Goal: Task Accomplishment & Management: Manage account settings

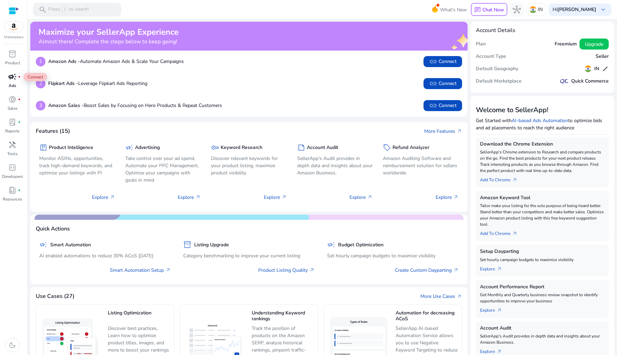
click at [12, 79] on span "campaign" at bounding box center [12, 77] width 8 height 8
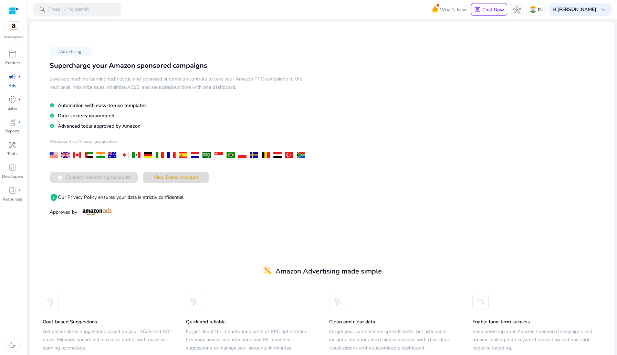
click at [196, 174] on span "View Demo Account" at bounding box center [176, 177] width 45 height 7
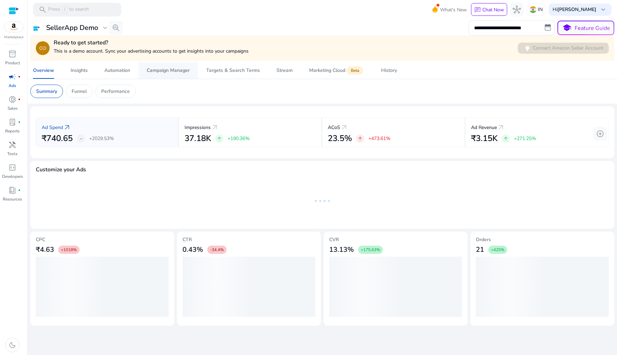
click at [179, 74] on span "Campaign Manager" at bounding box center [168, 70] width 43 height 17
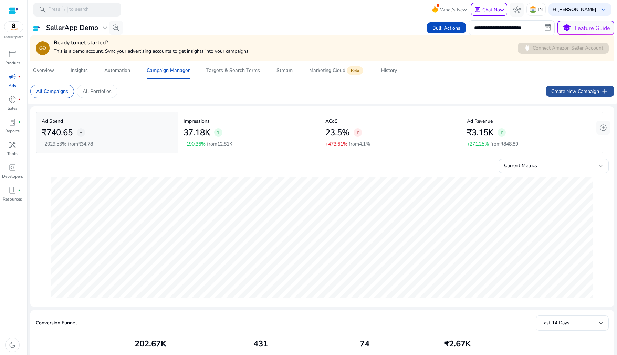
click at [566, 92] on span "Create New Campaign add" at bounding box center [580, 91] width 58 height 8
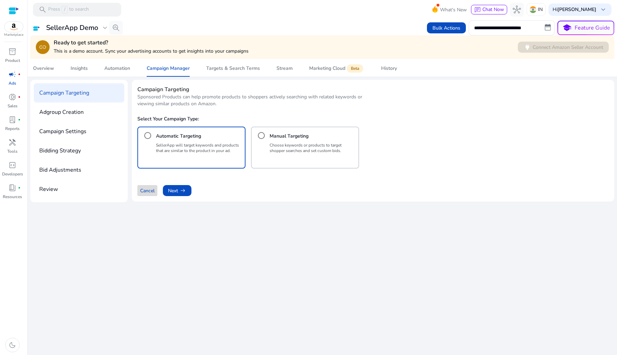
click at [156, 190] on span at bounding box center [147, 190] width 20 height 17
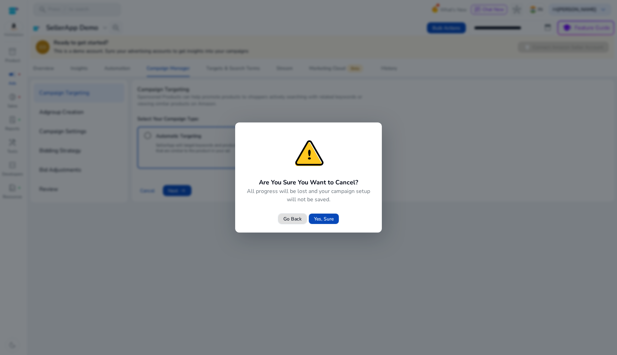
click at [334, 213] on span at bounding box center [324, 219] width 30 height 17
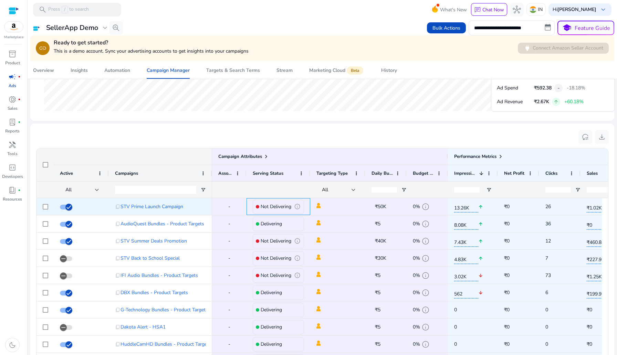
click at [271, 206] on p "Not Delivering" at bounding box center [276, 207] width 31 height 14
click at [298, 207] on span "info" at bounding box center [297, 206] width 7 height 7
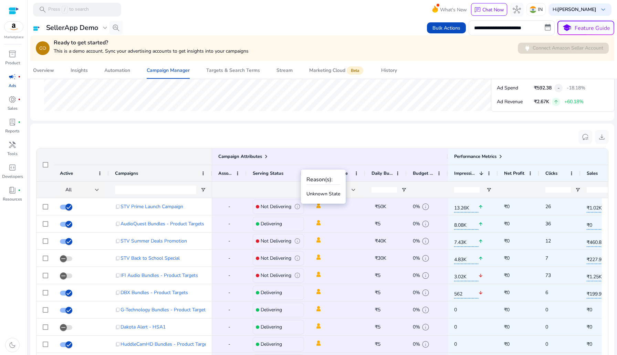
click at [324, 194] on p "Unknown State" at bounding box center [323, 193] width 34 height 7
click at [297, 206] on span "info" at bounding box center [297, 206] width 7 height 7
drag, startPoint x: 312, startPoint y: 179, endPoint x: 342, endPoint y: 179, distance: 30.0
click at [342, 179] on div "Reason(s): Unknown State" at bounding box center [323, 187] width 45 height 34
click at [342, 179] on div "Targeting Type" at bounding box center [333, 173] width 35 height 13
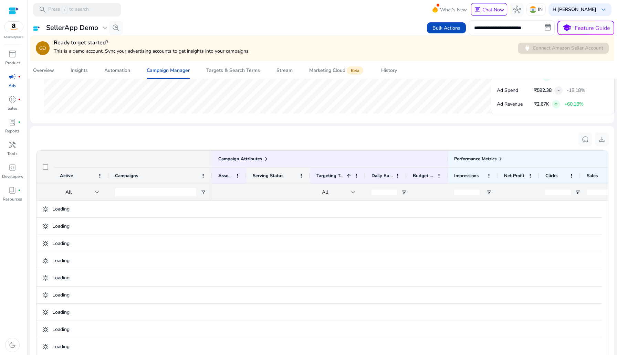
scroll to position [393, 0]
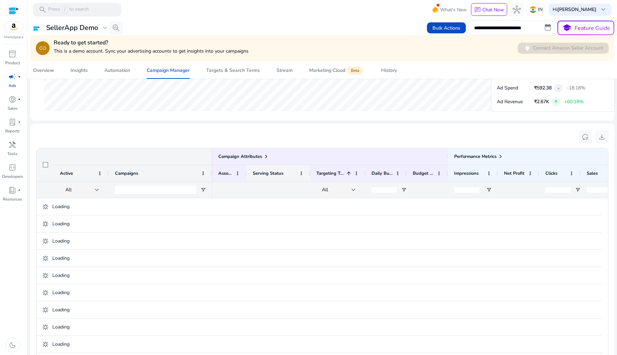
click at [267, 174] on span "Serving Status" at bounding box center [268, 173] width 31 height 6
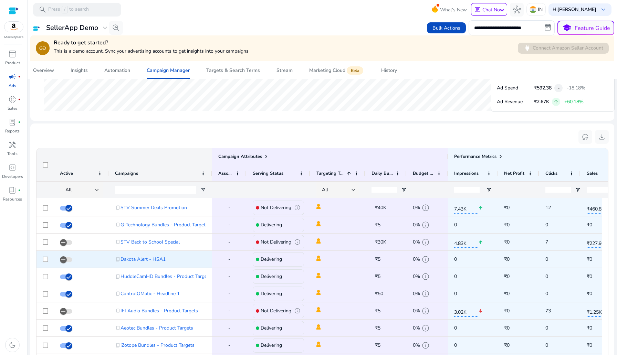
scroll to position [43, 0]
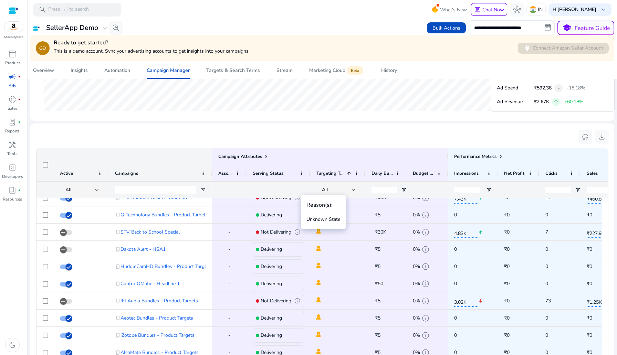
drag, startPoint x: 306, startPoint y: 221, endPoint x: 328, endPoint y: 221, distance: 22.0
click at [328, 221] on p "Unknown State" at bounding box center [323, 219] width 34 height 7
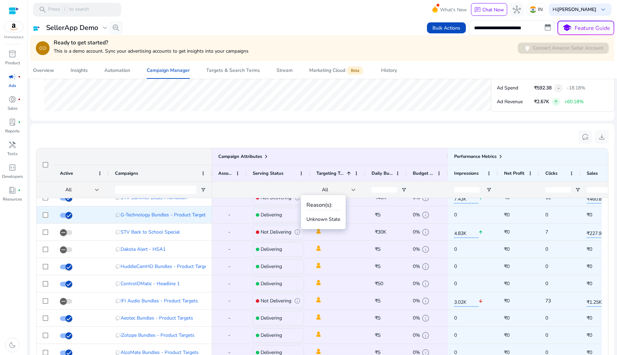
click at [328, 221] on span at bounding box center [337, 215] width 43 height 14
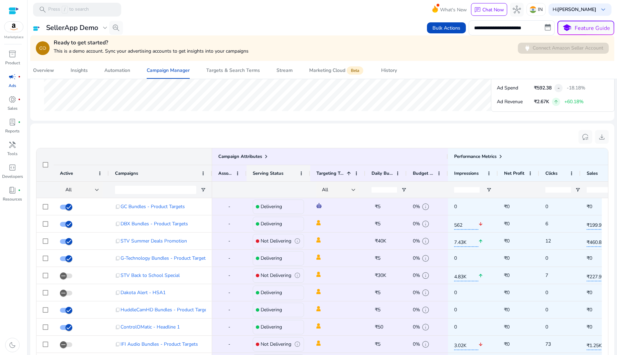
click at [303, 169] on div "Serving Status" at bounding box center [278, 173] width 51 height 16
click at [303, 170] on div "Serving Status" at bounding box center [278, 173] width 51 height 16
click at [301, 173] on span at bounding box center [302, 174] width 6 height 6
click at [286, 174] on div "Serving Status" at bounding box center [275, 173] width 44 height 13
click at [277, 207] on p "Delivering" at bounding box center [271, 207] width 21 height 14
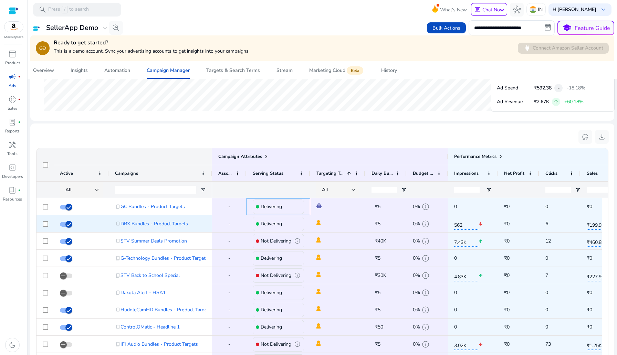
drag, startPoint x: 312, startPoint y: 228, endPoint x: 355, endPoint y: 230, distance: 43.8
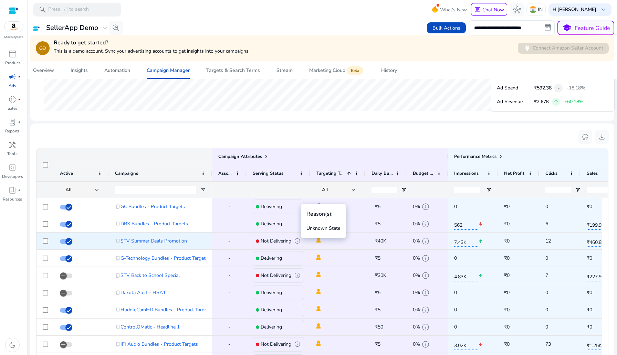
click at [282, 241] on p "Not Delivering" at bounding box center [276, 241] width 31 height 14
click at [297, 241] on span "info" at bounding box center [297, 241] width 7 height 7
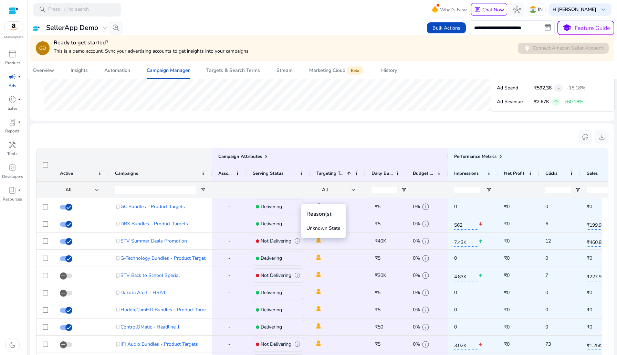
drag, startPoint x: 310, startPoint y: 231, endPoint x: 322, endPoint y: 231, distance: 12.4
click at [322, 231] on p "Unknown State" at bounding box center [323, 228] width 34 height 7
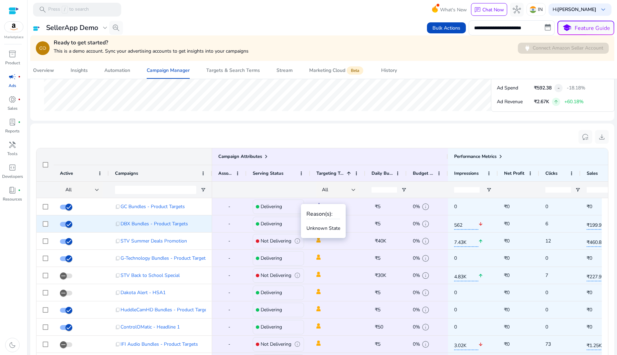
click at [322, 231] on span at bounding box center [337, 224] width 43 height 14
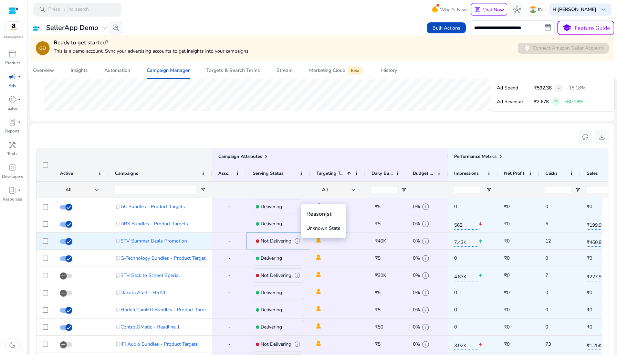
click at [297, 239] on span "info" at bounding box center [297, 241] width 7 height 7
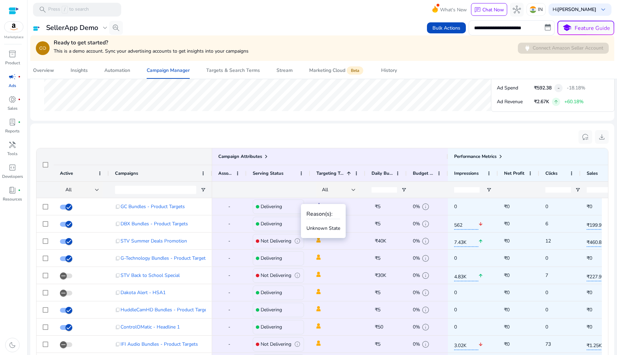
click at [312, 232] on div "Reason(s): Unknown State" at bounding box center [323, 221] width 45 height 34
click at [262, 179] on div "Serving Status" at bounding box center [275, 173] width 44 height 13
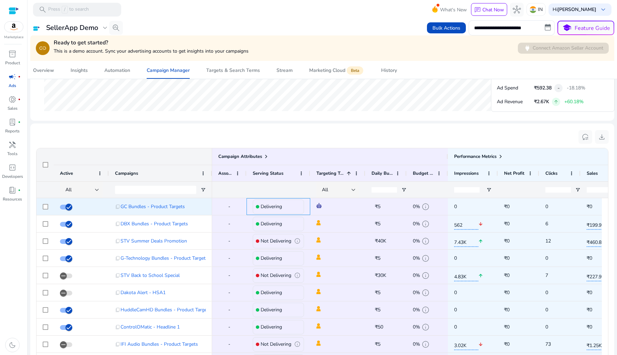
click at [265, 202] on p "Delivering" at bounding box center [271, 207] width 21 height 14
click at [261, 206] on p "Delivering" at bounding box center [271, 207] width 21 height 14
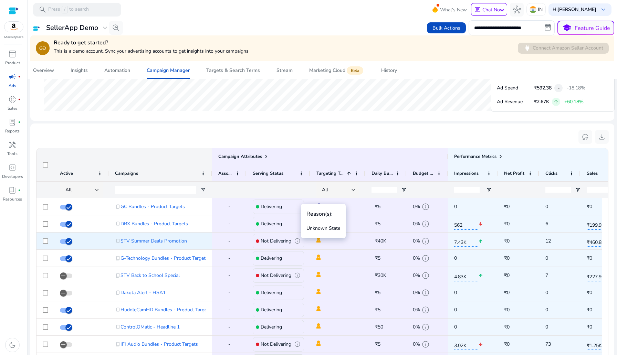
click at [297, 242] on span "info" at bounding box center [297, 241] width 7 height 7
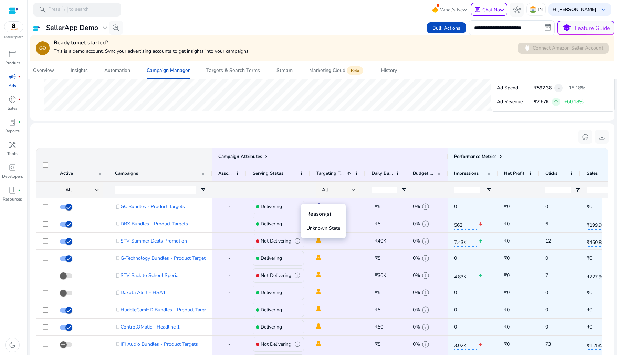
drag, startPoint x: 316, startPoint y: 216, endPoint x: 326, endPoint y: 216, distance: 10.3
click at [322, 216] on h4 "Reason(s):" at bounding box center [323, 214] width 34 height 7
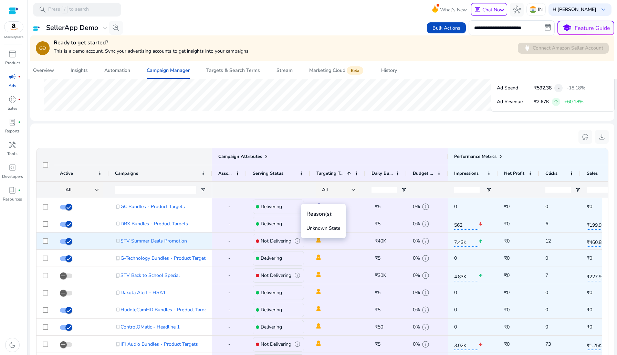
drag, startPoint x: 309, startPoint y: 230, endPoint x: 356, endPoint y: 234, distance: 47.3
click at [356, 234] on body "**********" at bounding box center [308, 177] width 617 height 355
click at [352, 238] on span at bounding box center [337, 241] width 43 height 14
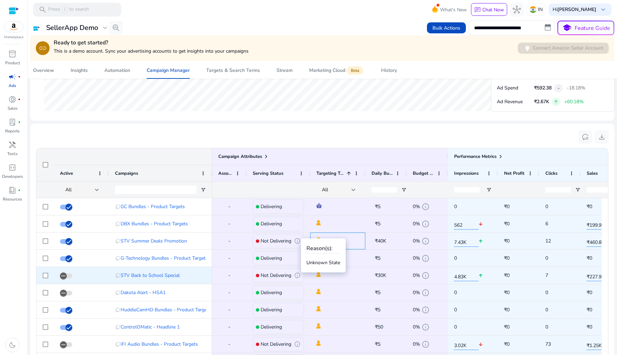
scroll to position [52, 0]
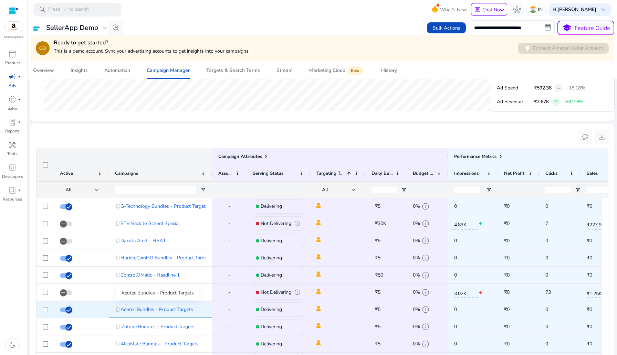
click at [169, 306] on span "Aeotec Bundles - Product Targets" at bounding box center [157, 310] width 73 height 14
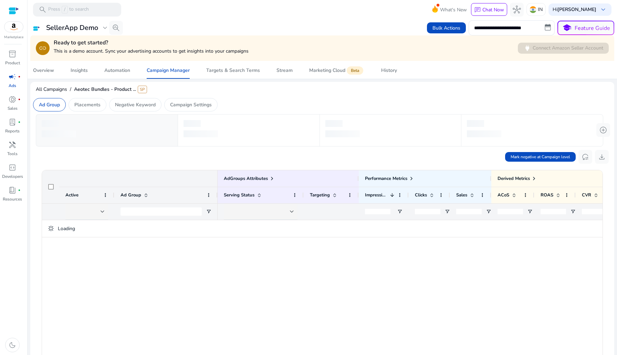
click at [164, 311] on div "Loading" at bounding box center [322, 331] width 561 height 223
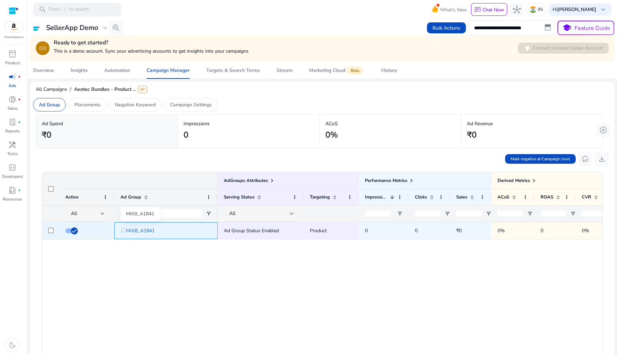
click at [144, 228] on span "MIXB_A1841" at bounding box center [140, 231] width 29 height 14
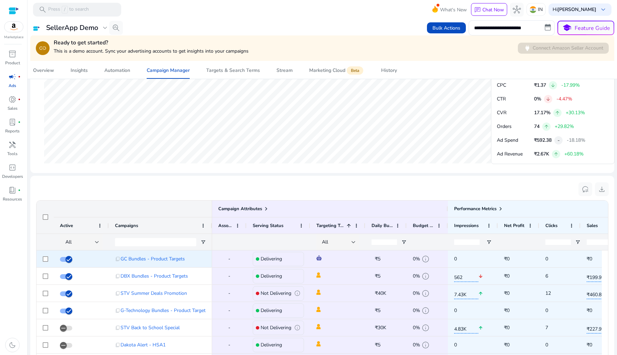
scroll to position [340, 0]
click at [148, 257] on span "GC Bundles - Product Targets" at bounding box center [153, 260] width 64 height 14
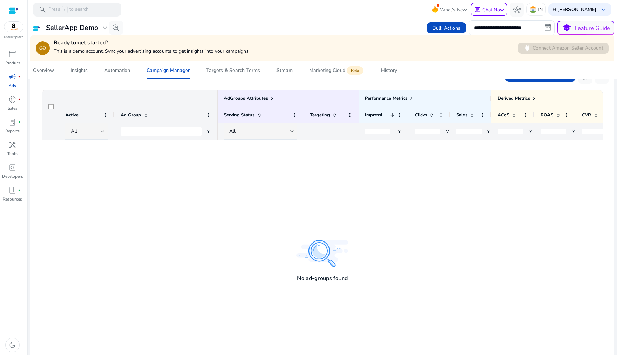
scroll to position [81, 0]
drag, startPoint x: 327, startPoint y: 245, endPoint x: 390, endPoint y: 247, distance: 63.4
click at [390, 247] on div at bounding box center [410, 252] width 385 height 223
click at [179, 171] on div at bounding box center [322, 252] width 561 height 223
click at [150, 137] on div at bounding box center [161, 133] width 81 height 16
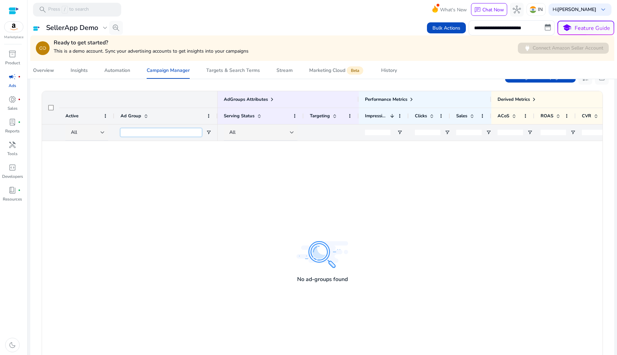
click at [150, 130] on input "Ad Group Filter Input" at bounding box center [161, 132] width 81 height 8
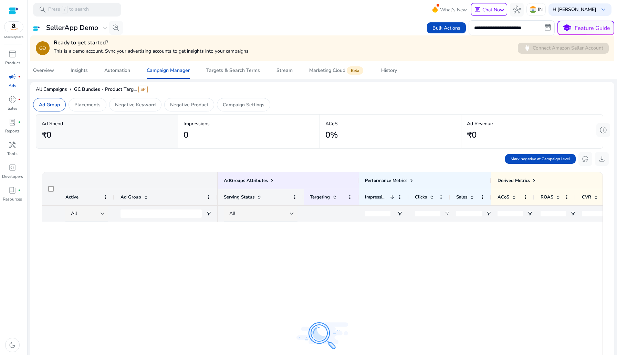
click at [248, 190] on div "Serving Status" at bounding box center [261, 197] width 74 height 16
click at [540, 158] on span "Mark negative at Campaign level" at bounding box center [541, 159] width 60 height 6
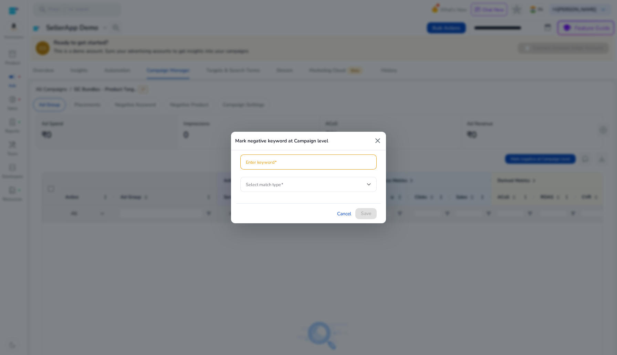
click at [374, 140] on mat-icon "close" at bounding box center [378, 141] width 8 height 8
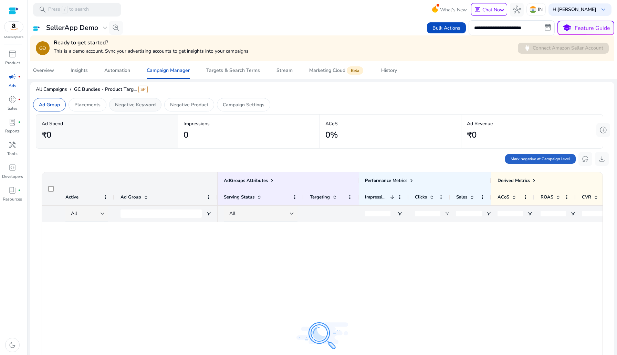
click at [129, 110] on div "Negative Keyword" at bounding box center [135, 104] width 52 height 13
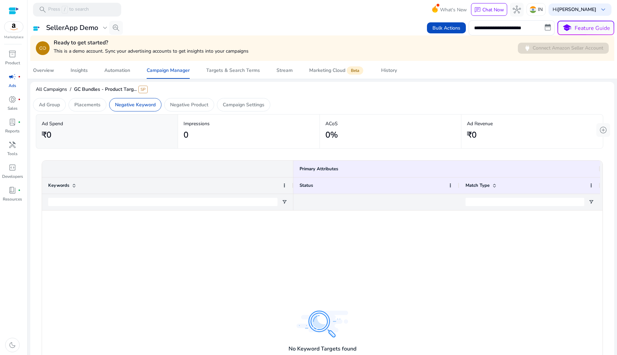
click at [124, 88] on span "GC Bundles - Product Targ... SP" at bounding box center [111, 89] width 74 height 7
click at [46, 104] on p "Ad Group" at bounding box center [49, 104] width 21 height 7
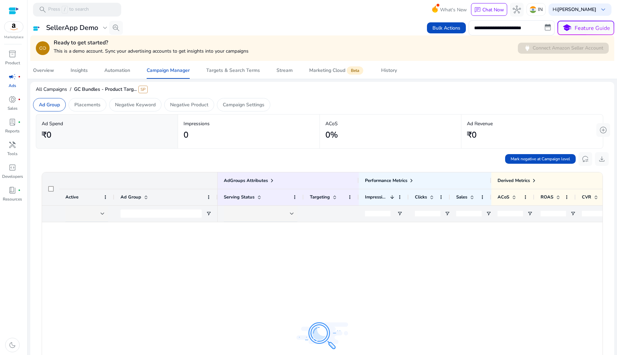
click at [83, 157] on div "Mark negative at Campaign level reset_settings download" at bounding box center [322, 158] width 573 height 15
click at [100, 100] on div "Placements" at bounding box center [88, 104] width 38 height 13
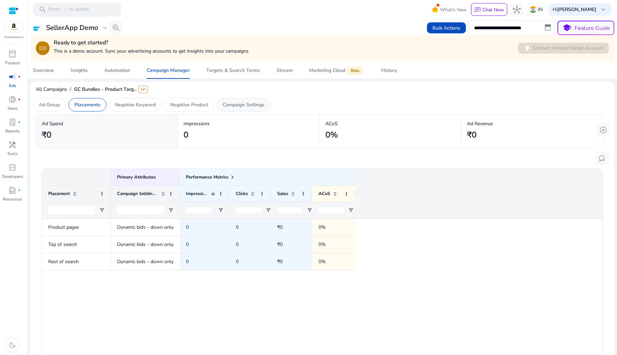
click at [259, 102] on p "Campaign Settings" at bounding box center [244, 104] width 42 height 7
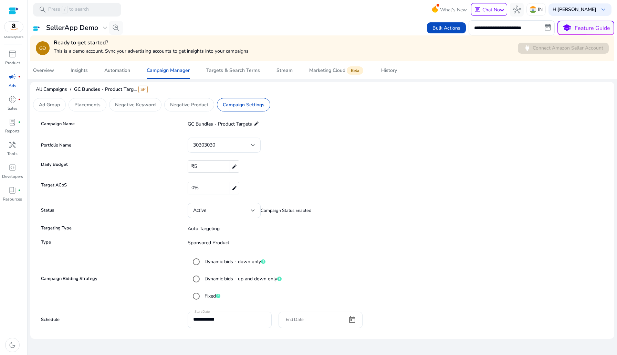
click at [255, 124] on mat-icon "edit" at bounding box center [257, 123] width 6 height 8
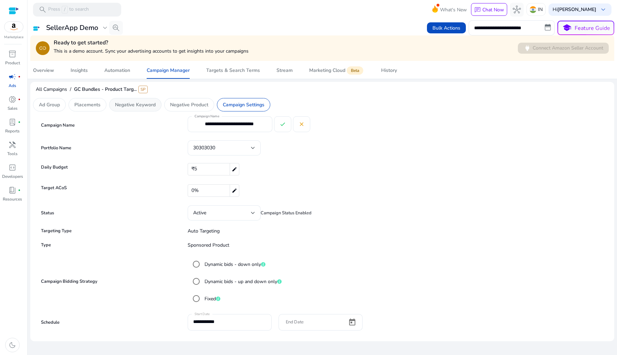
click at [140, 103] on p "Negative Keyword" at bounding box center [135, 104] width 41 height 7
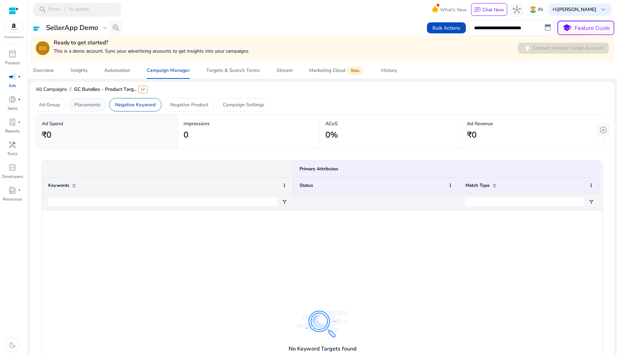
click at [89, 103] on p "Placements" at bounding box center [87, 104] width 26 height 7
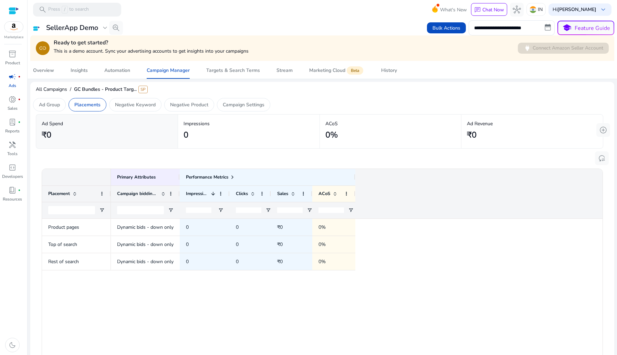
click at [54, 111] on div "Ad Group" at bounding box center [49, 104] width 33 height 13
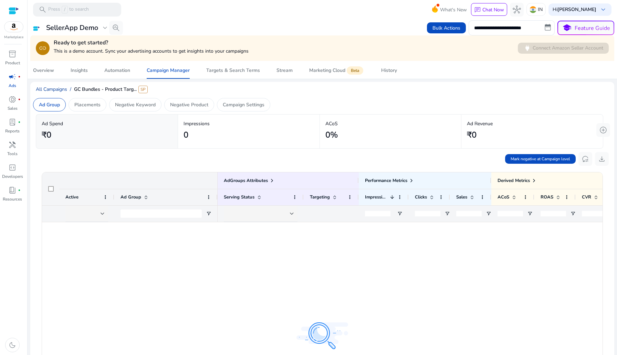
click at [52, 91] on span "All Campaigns" at bounding box center [51, 89] width 31 height 7
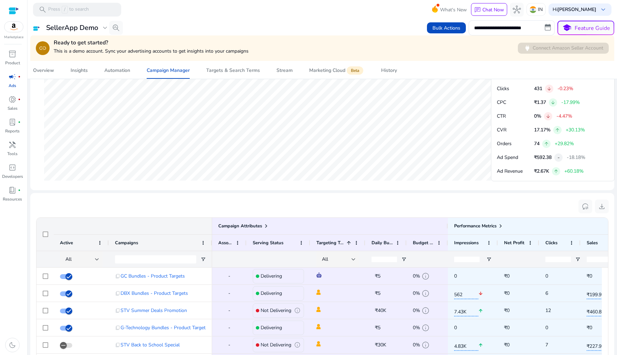
scroll to position [415, 0]
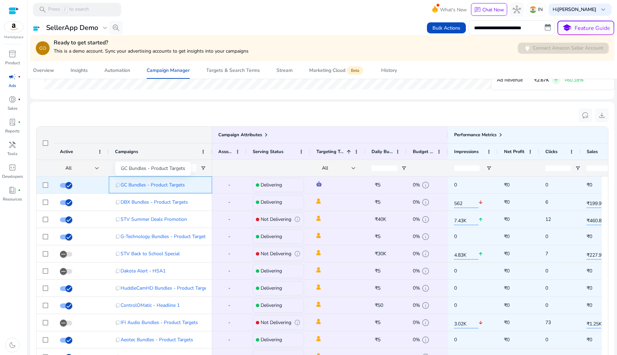
click at [156, 188] on span "GC Bundles - Product Targets" at bounding box center [153, 185] width 64 height 14
